Goal: Transaction & Acquisition: Purchase product/service

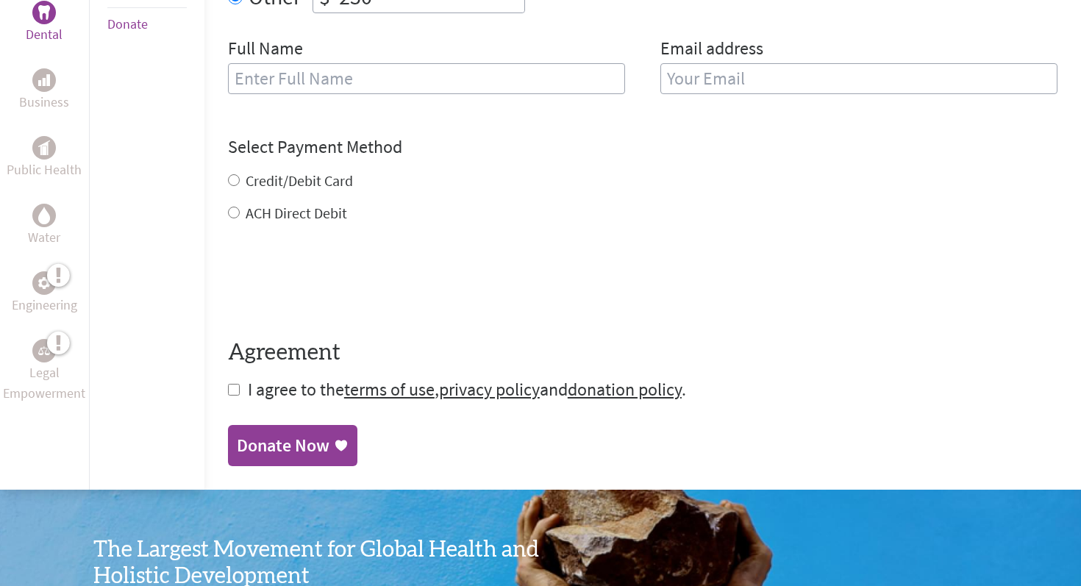
scroll to position [652, 0]
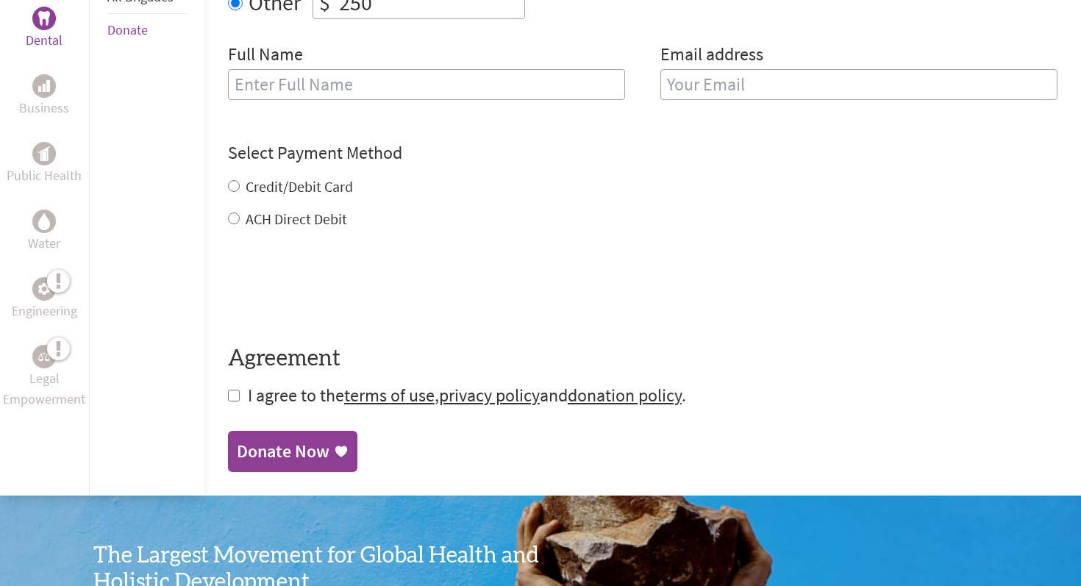
click at [299, 183] on label "Credit/Debit Card" at bounding box center [299, 186] width 107 height 18
click at [240, 183] on input "Credit/Debit Card" at bounding box center [234, 186] width 12 height 12
radio input "true"
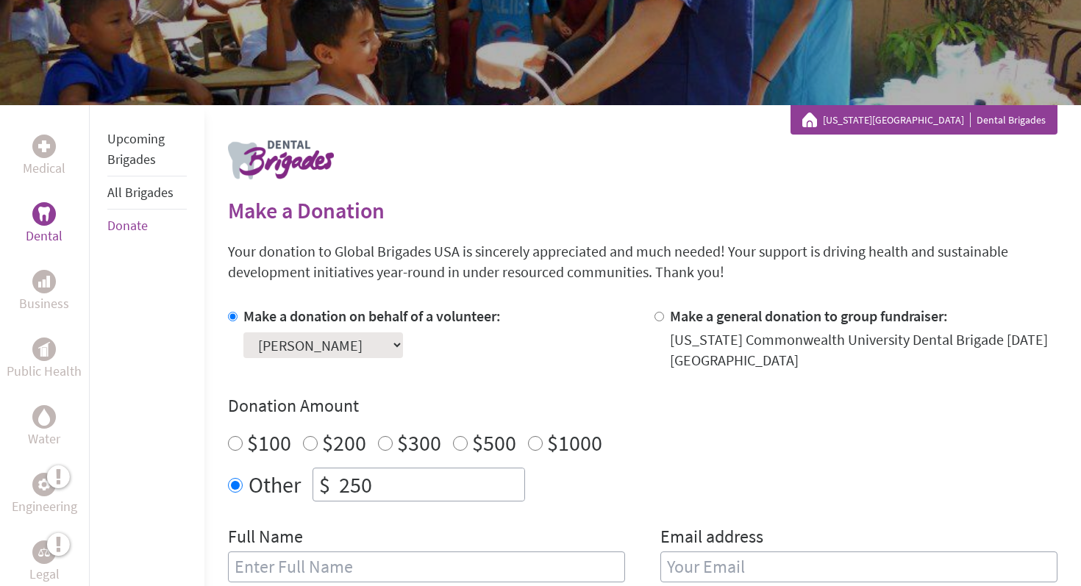
click at [364, 349] on select "Select a volunteer... [PERSON_NAME] [PERSON_NAME] [PERSON_NAME] [PERSON_NAME] […" at bounding box center [323, 346] width 160 height 26
click at [243, 333] on select "Select a volunteer... [PERSON_NAME] [PERSON_NAME] [PERSON_NAME] [PERSON_NAME] […" at bounding box center [323, 346] width 160 height 26
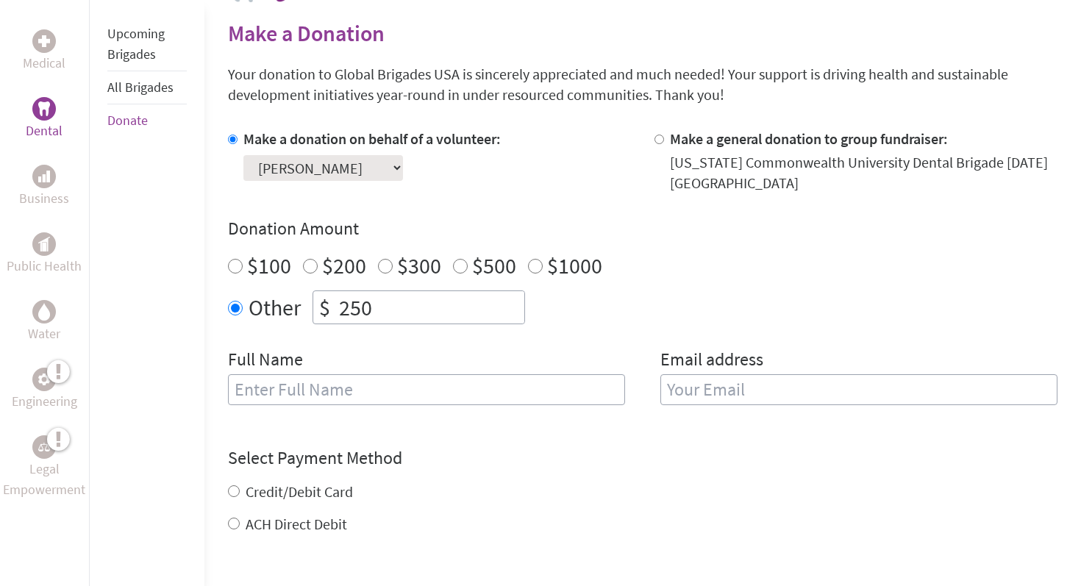
scroll to position [358, 0]
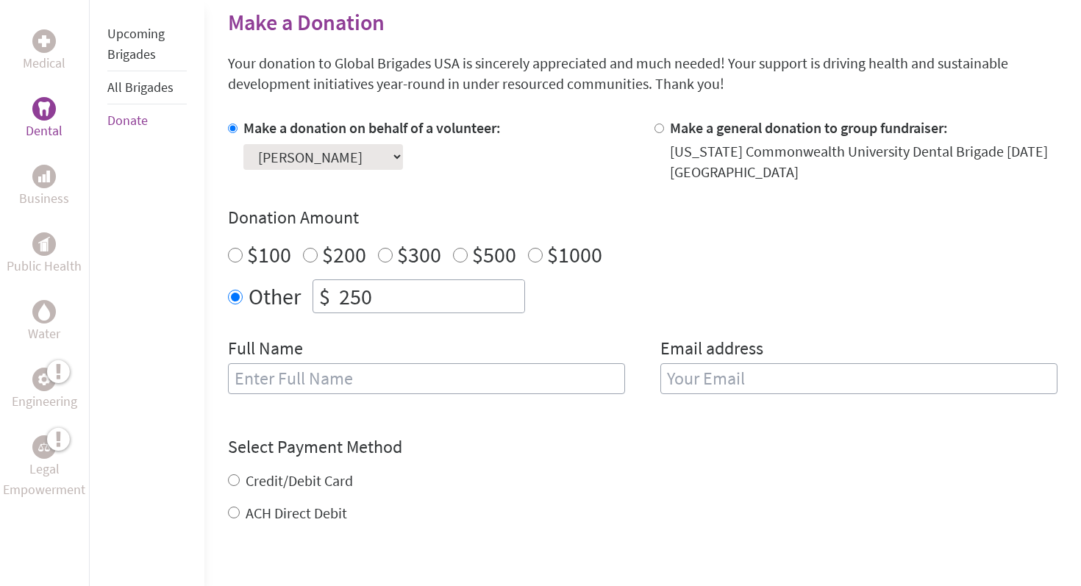
click at [380, 148] on select "Select a volunteer... [PERSON_NAME] [PERSON_NAME] [PERSON_NAME] [PERSON_NAME] […" at bounding box center [323, 157] width 160 height 26
select select "20B959CA-8B96-11F0-9E6E-42010A400005"
click at [243, 144] on select "Select a volunteer... [PERSON_NAME] [PERSON_NAME] [PERSON_NAME] [PERSON_NAME] […" at bounding box center [323, 157] width 160 height 26
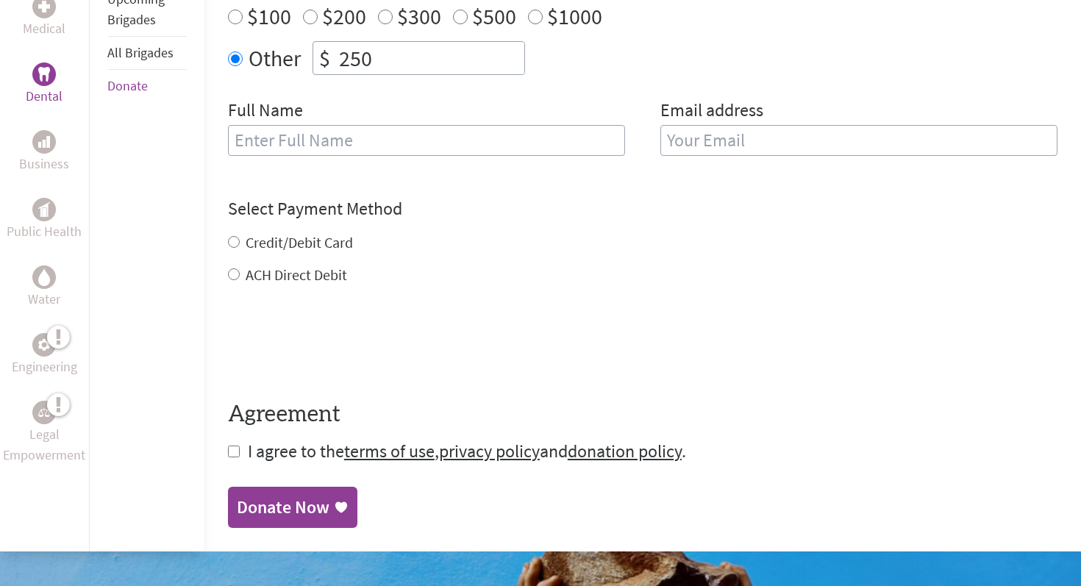
scroll to position [598, 0]
